Goal: Information Seeking & Learning: Learn about a topic

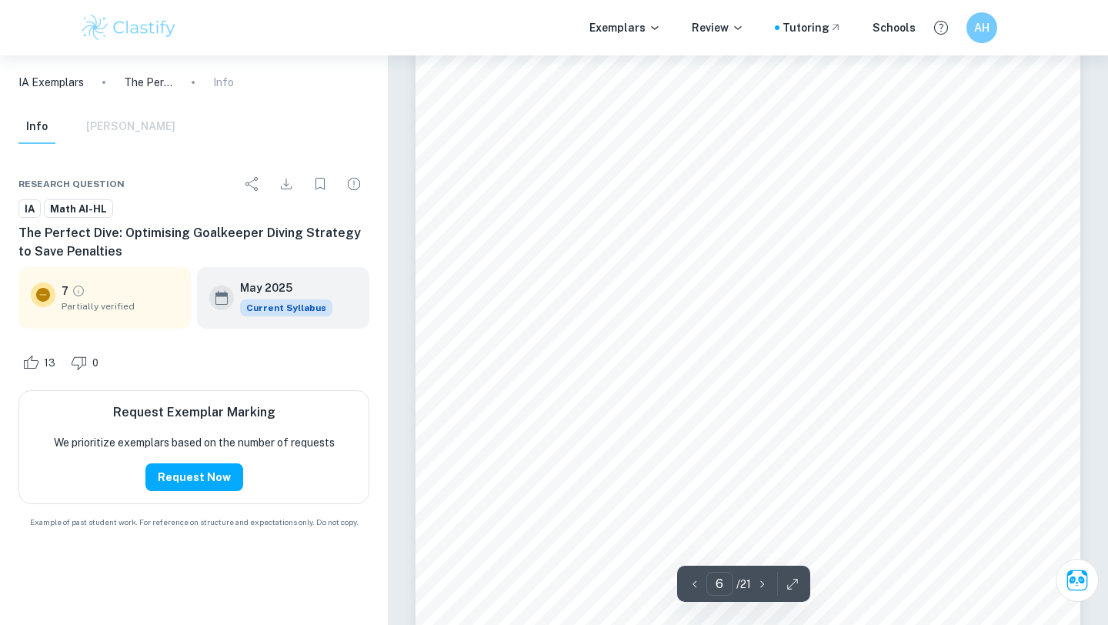
scroll to position [5217, 0]
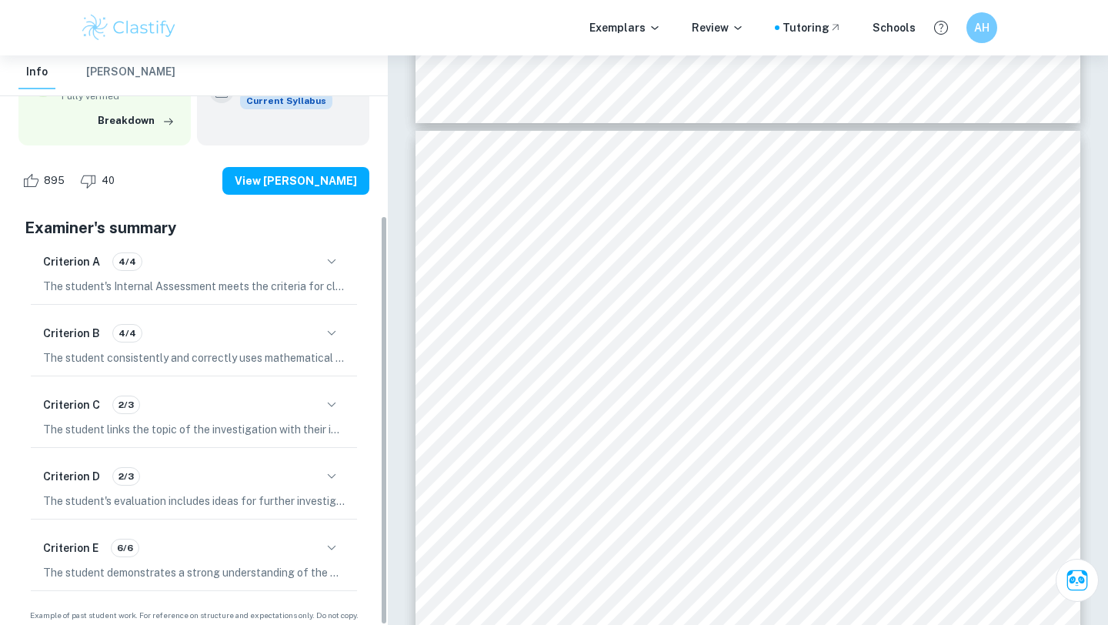
scroll to position [222, 0]
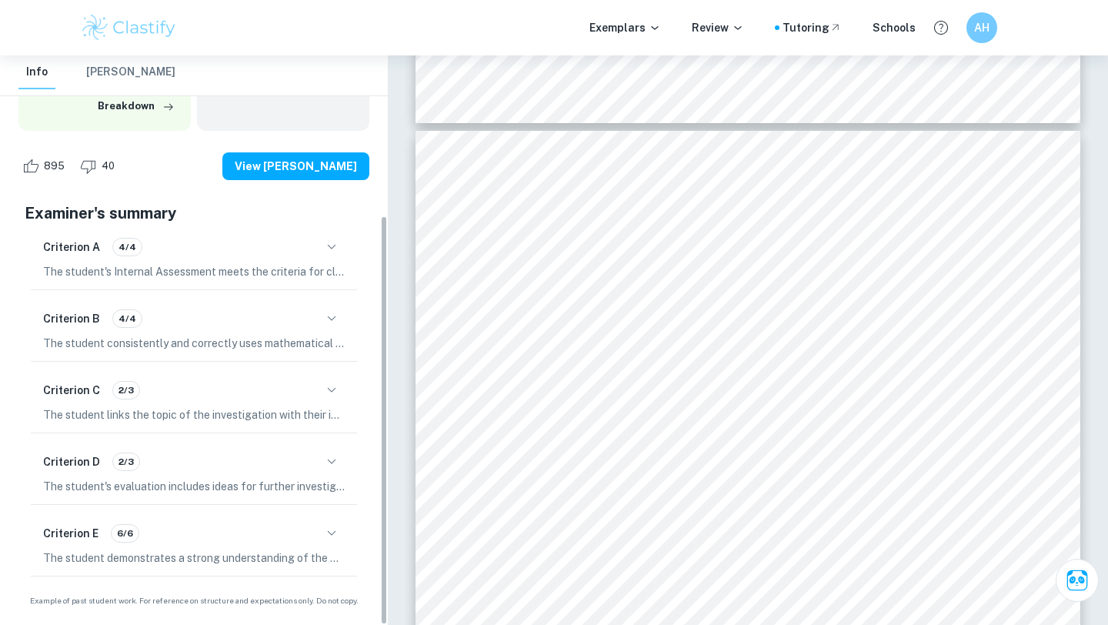
click at [323, 400] on button "button" at bounding box center [332, 390] width 26 height 26
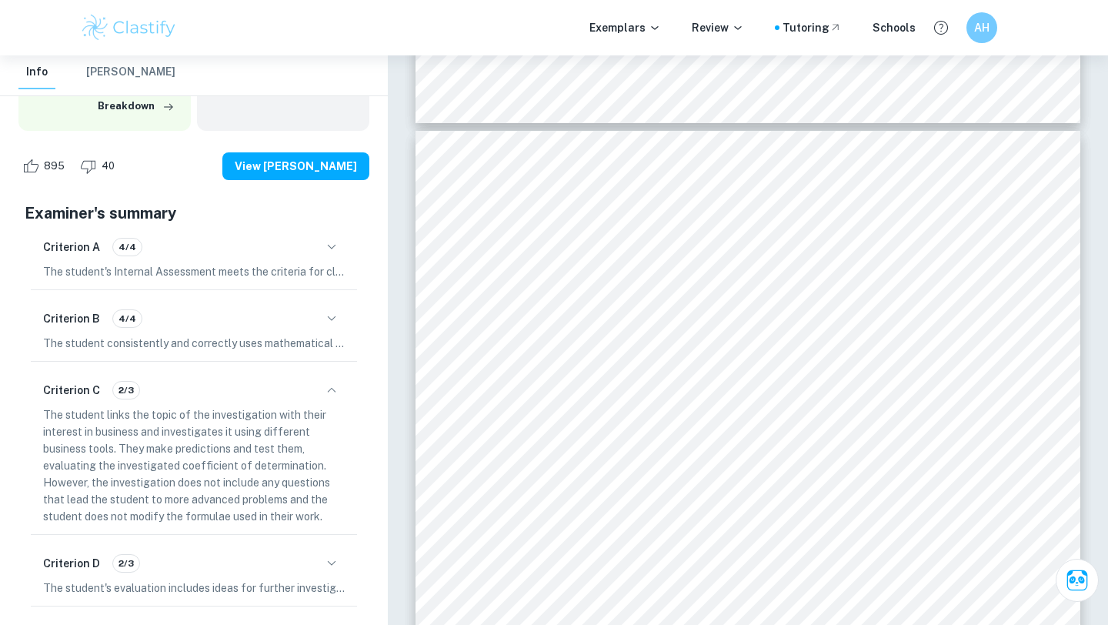
click at [323, 399] on button "button" at bounding box center [332, 390] width 26 height 26
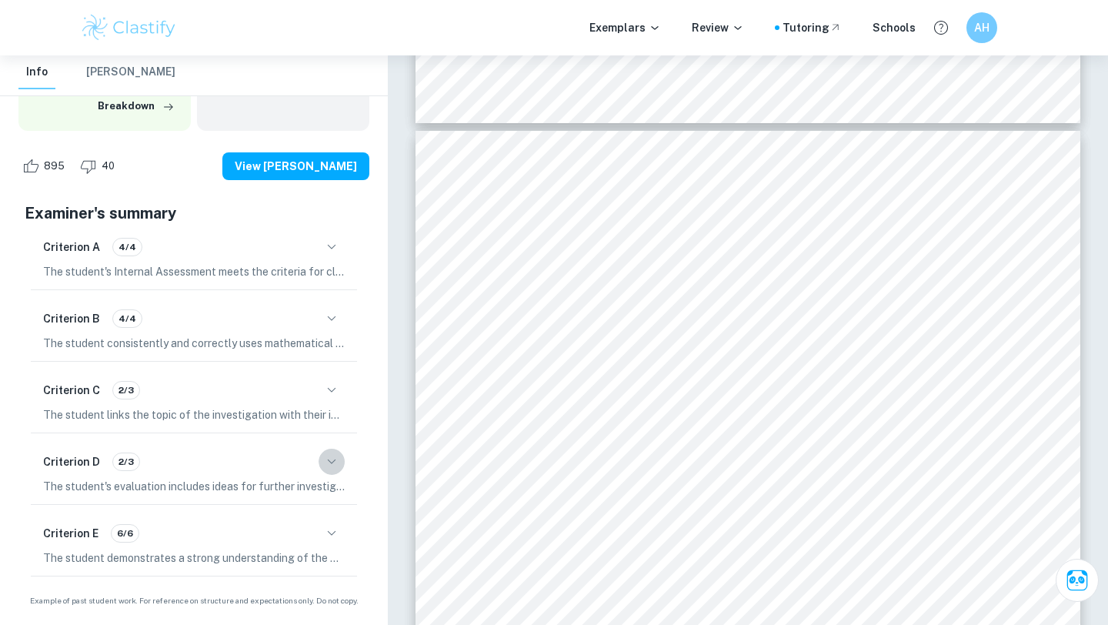
click at [322, 469] on icon "button" at bounding box center [331, 462] width 18 height 18
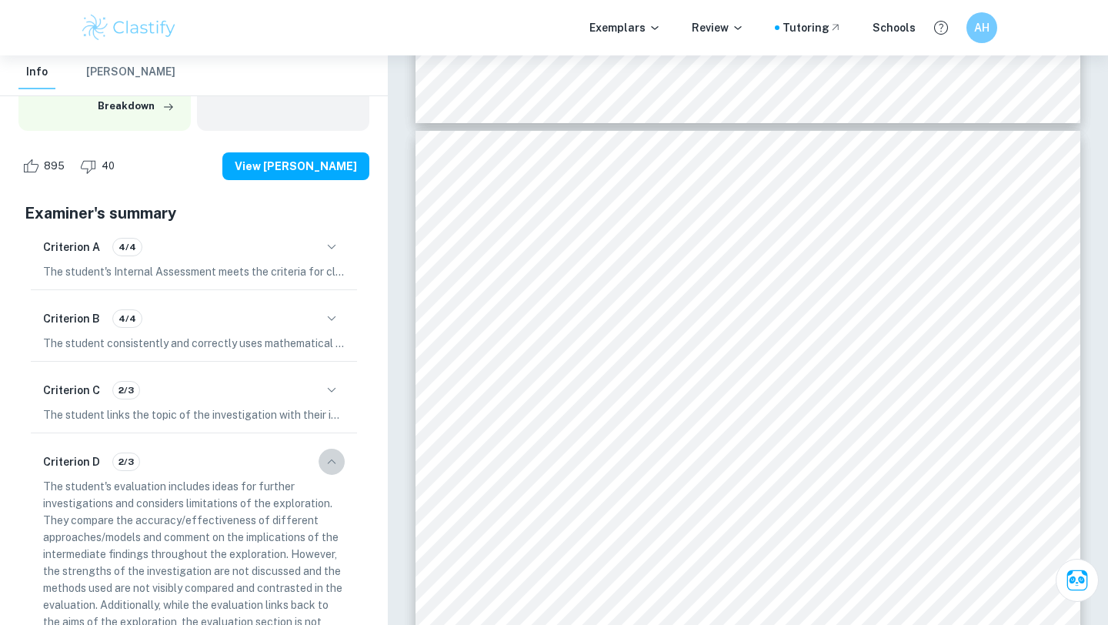
click at [322, 469] on icon "button" at bounding box center [331, 462] width 18 height 18
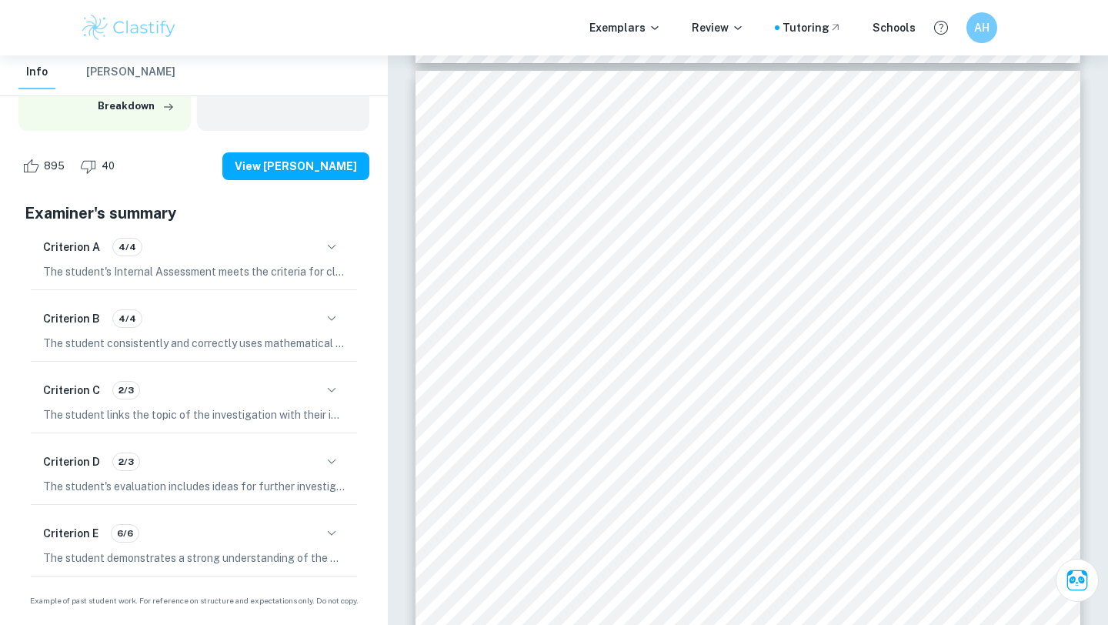
scroll to position [6749, 0]
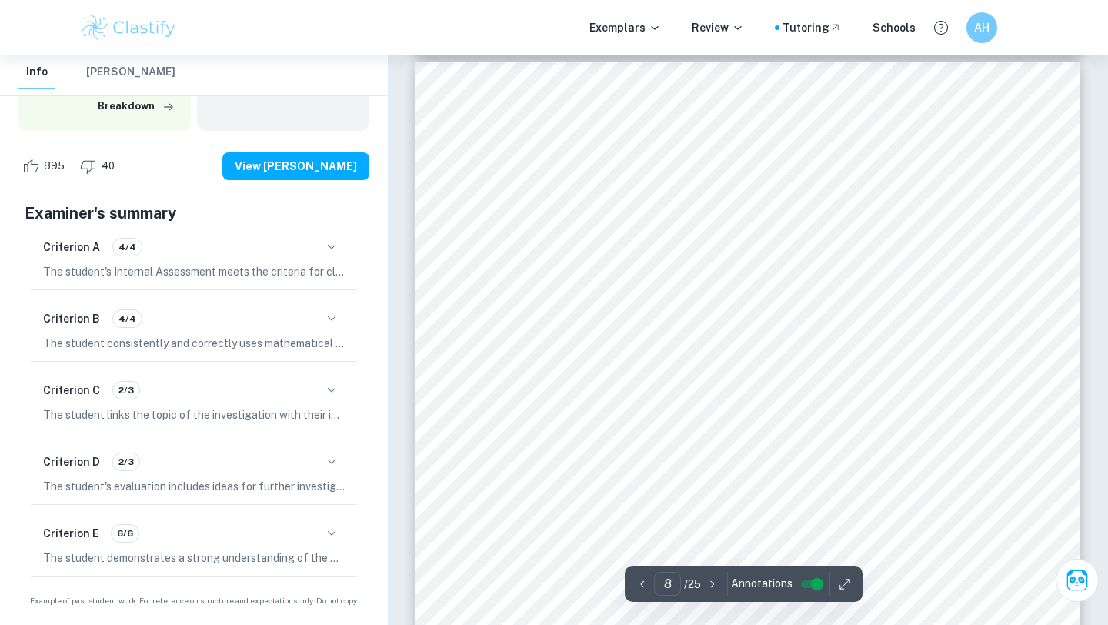
click at [328, 523] on button "button" at bounding box center [332, 533] width 26 height 26
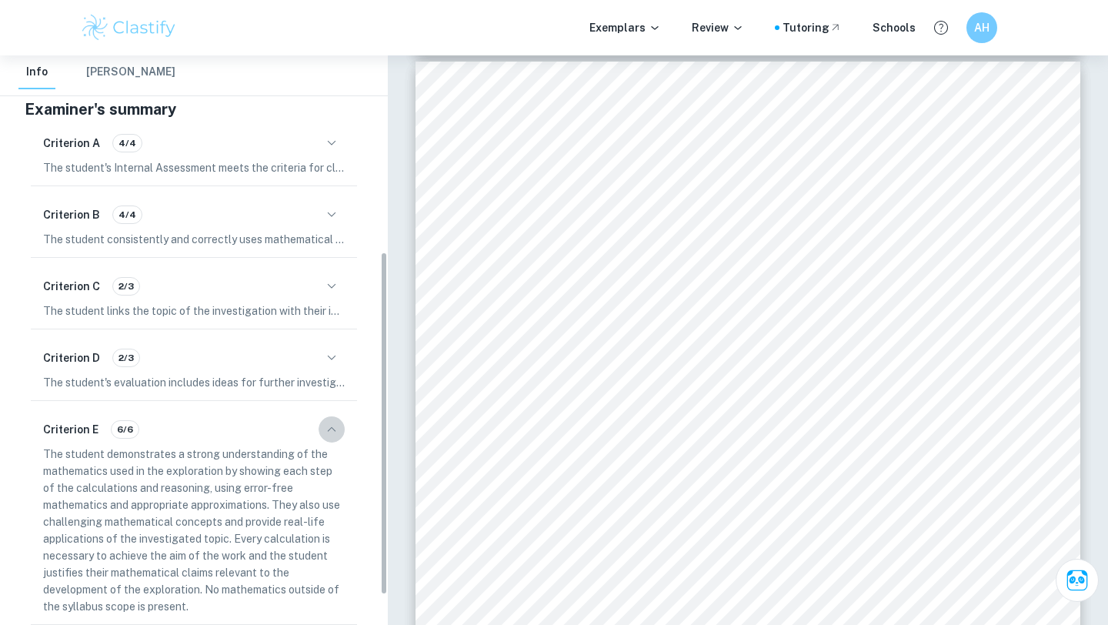
click at [322, 426] on icon "button" at bounding box center [331, 429] width 18 height 18
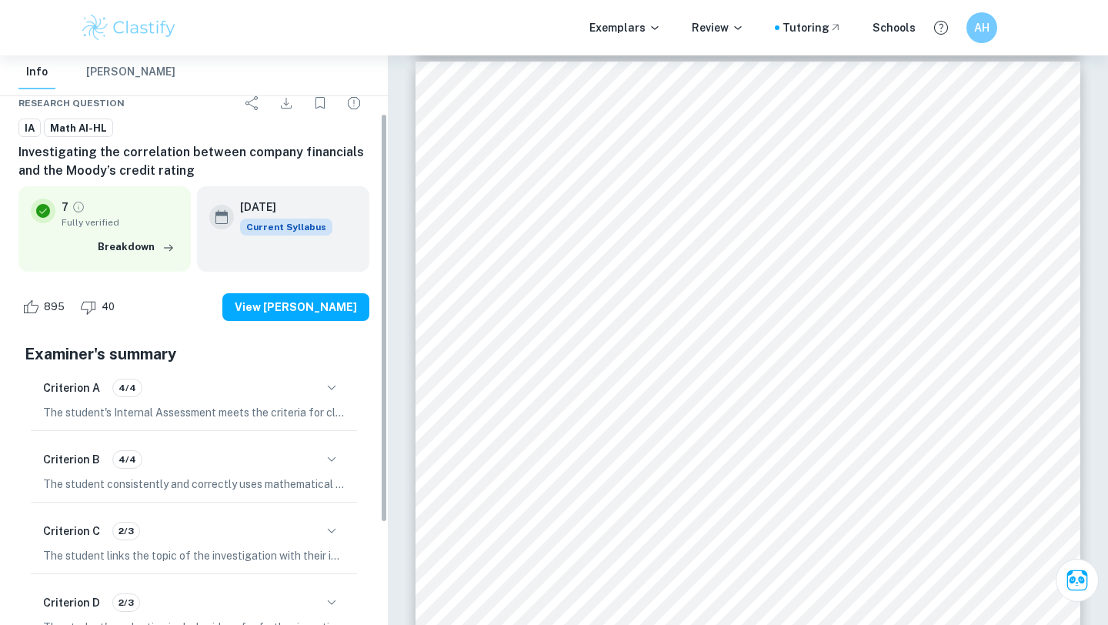
scroll to position [81, 0]
click at [140, 244] on button "Breakdown" at bounding box center [136, 247] width 85 height 23
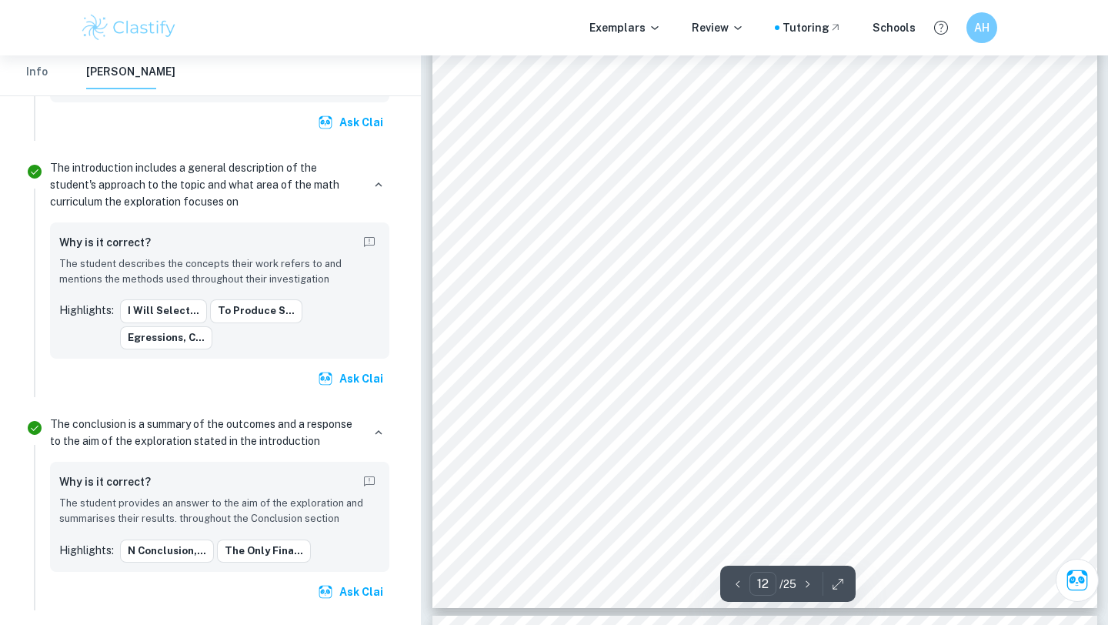
scroll to position [10934, 0]
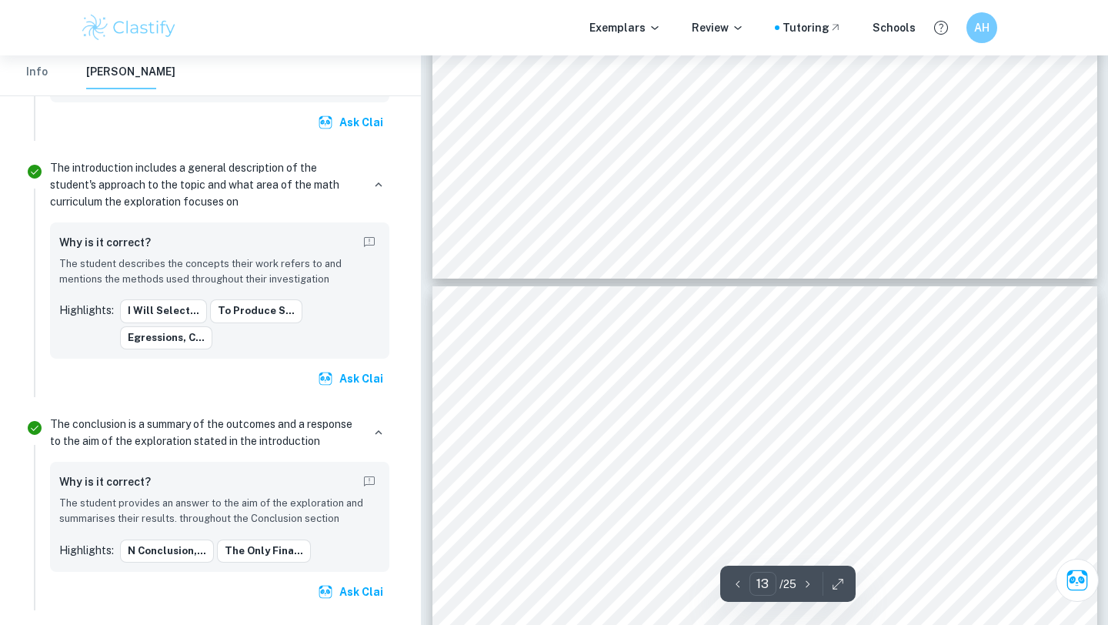
type input "14"
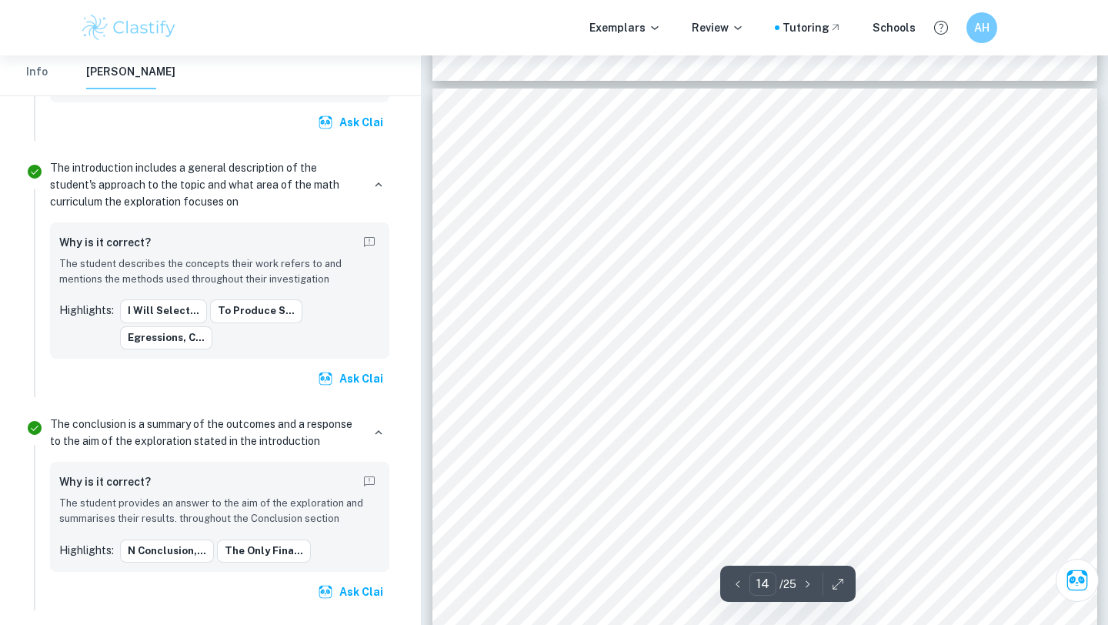
scroll to position [12406, 0]
